Goal: Information Seeking & Learning: Learn about a topic

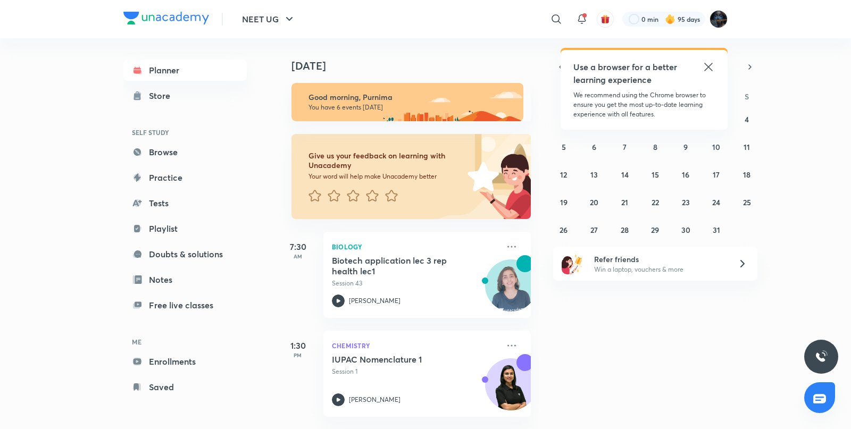
click at [705, 61] on icon at bounding box center [708, 67] width 13 height 13
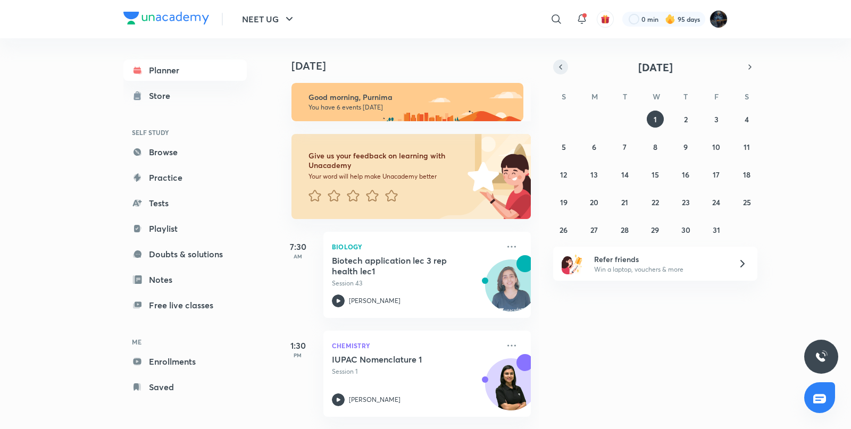
click at [562, 68] on icon "button" at bounding box center [560, 67] width 9 height 10
click at [628, 229] on abbr "30" at bounding box center [624, 230] width 9 height 10
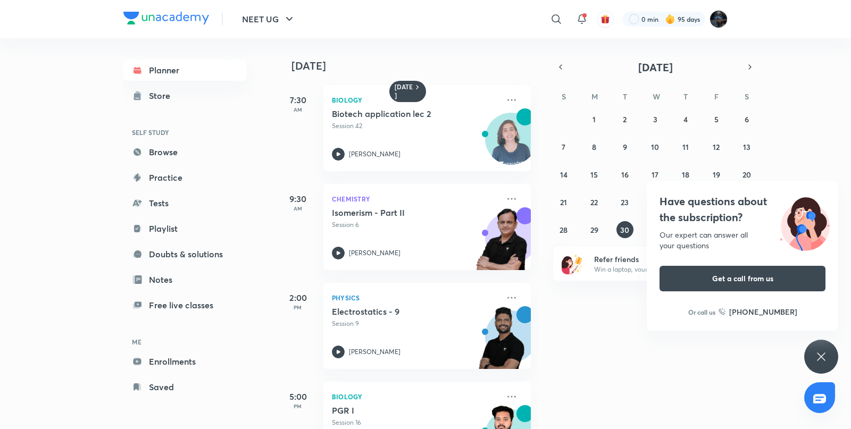
scroll to position [3, 0]
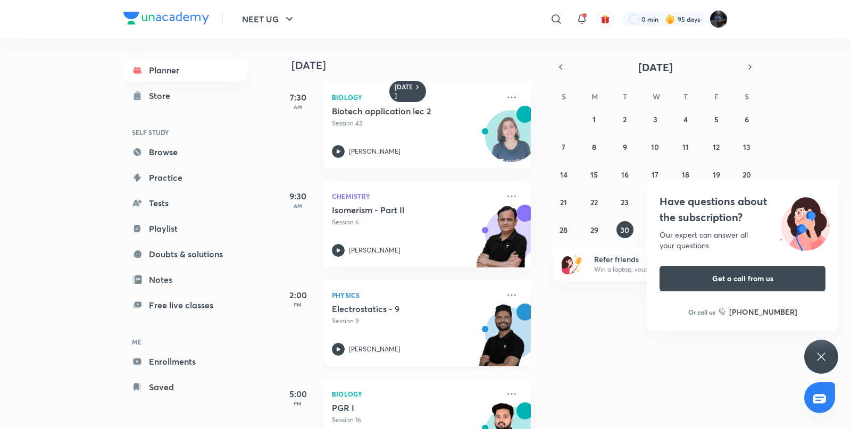
click at [506, 332] on img at bounding box center [501, 340] width 59 height 73
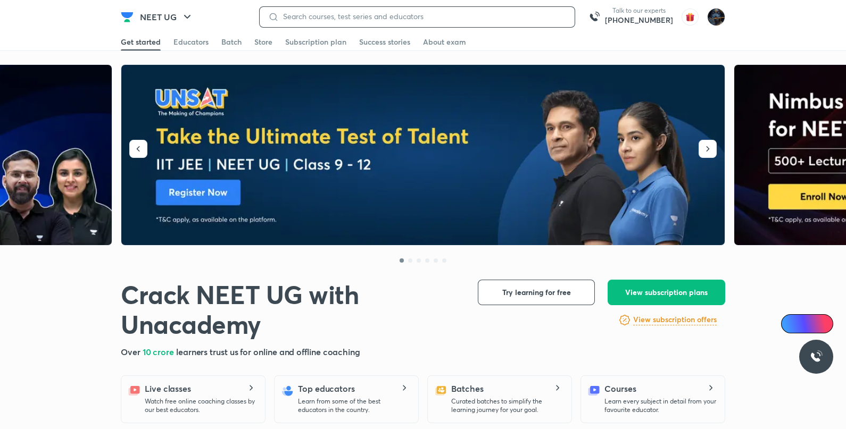
click at [444, 19] on input at bounding box center [422, 16] width 287 height 9
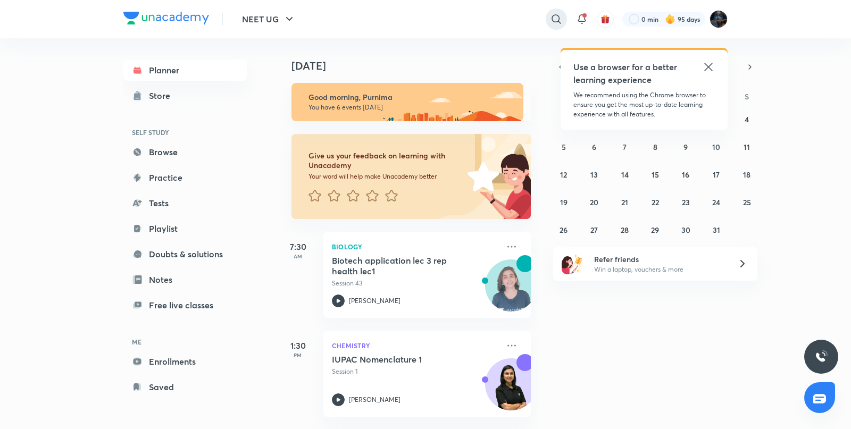
click at [552, 21] on icon at bounding box center [556, 19] width 13 height 13
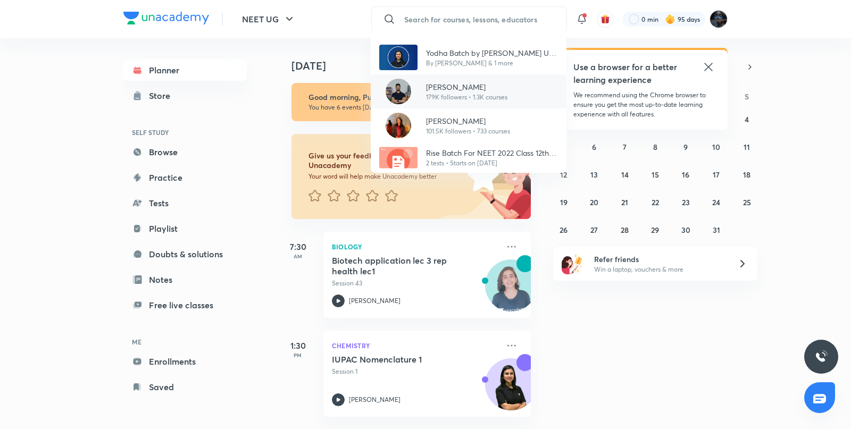
click at [469, 88] on p "[PERSON_NAME]" at bounding box center [466, 86] width 81 height 11
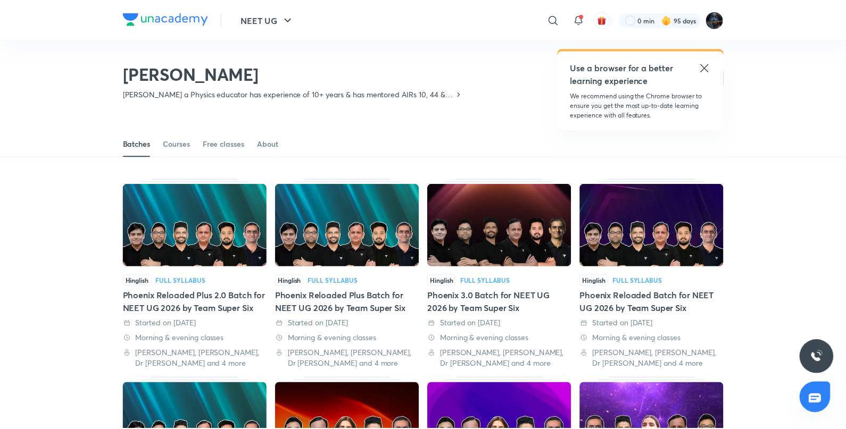
scroll to position [47, 0]
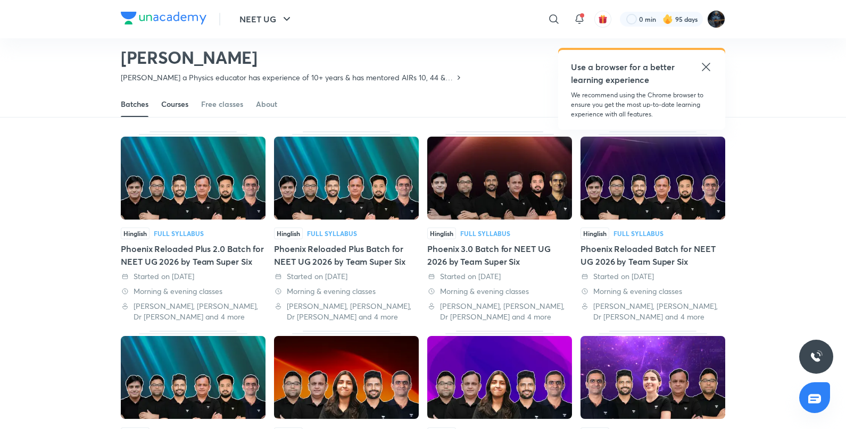
click at [174, 109] on div "Courses" at bounding box center [174, 104] width 27 height 11
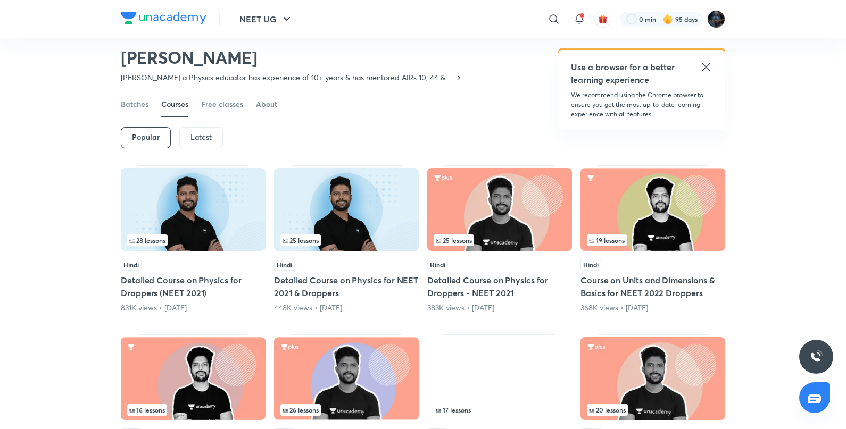
click at [207, 134] on p "Latest" at bounding box center [200, 137] width 21 height 9
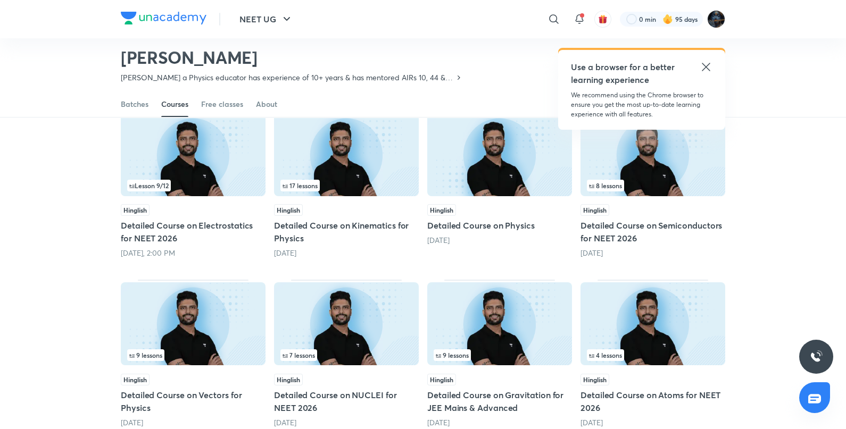
scroll to position [104, 0]
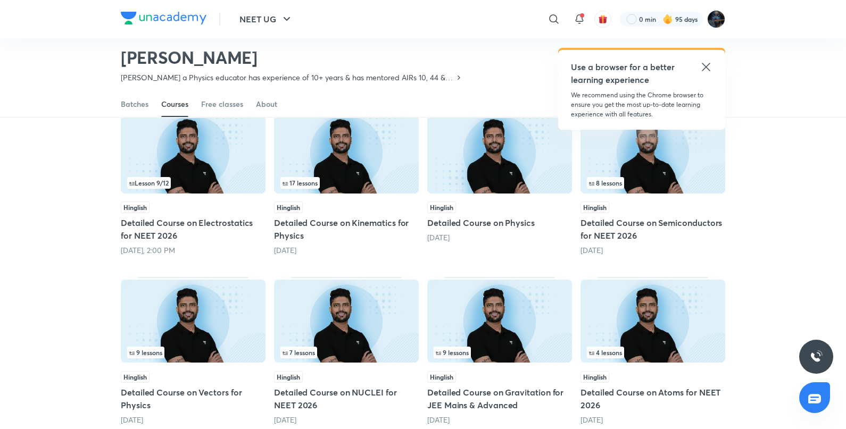
click at [190, 316] on img at bounding box center [193, 321] width 145 height 83
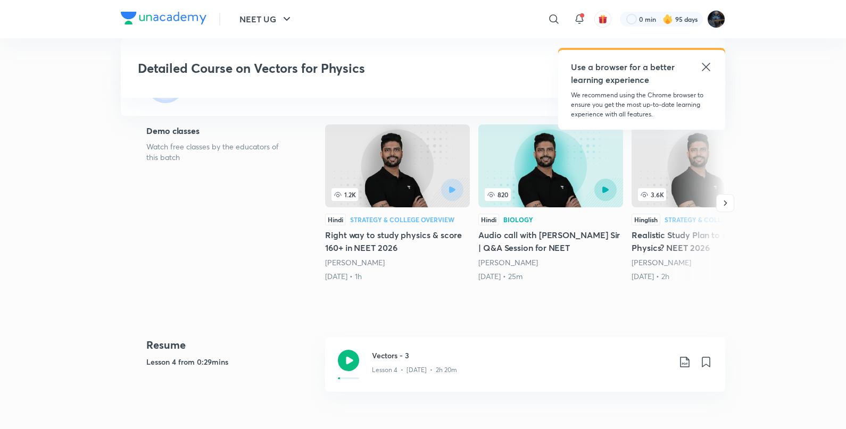
scroll to position [326, 0]
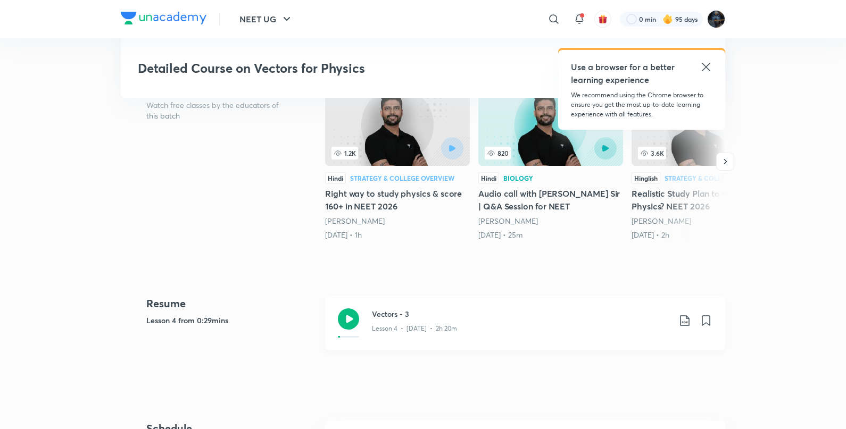
click at [351, 309] on icon at bounding box center [348, 319] width 21 height 21
